Goal: Task Accomplishment & Management: Manage account settings

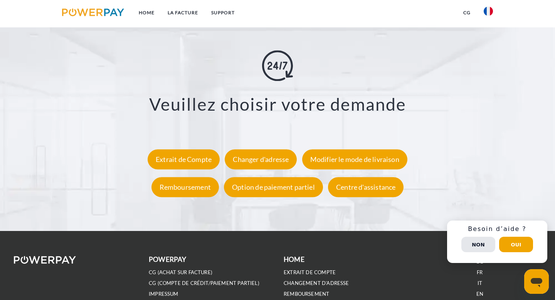
scroll to position [1365, 0]
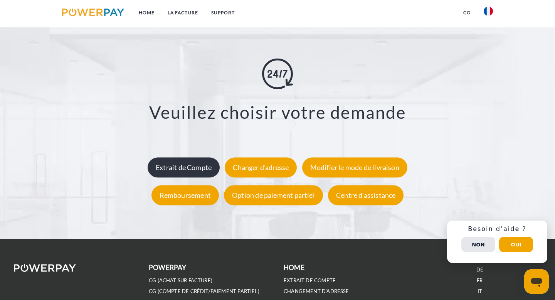
click at [192, 165] on div "Extrait de Compte" at bounding box center [184, 167] width 72 height 20
